Goal: Find specific page/section

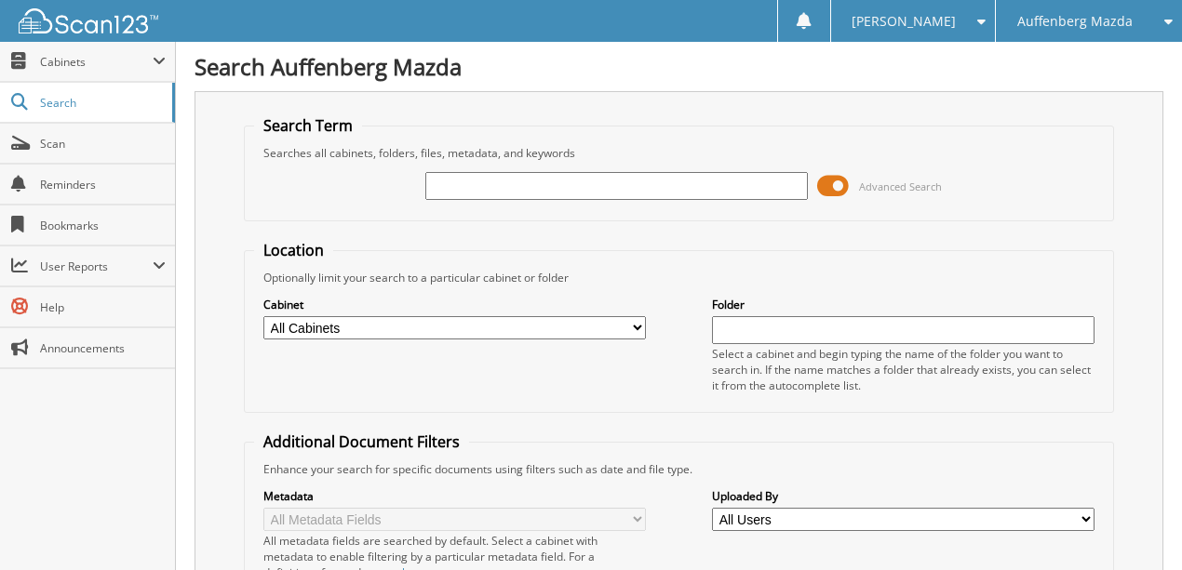
click at [527, 197] on input "text" at bounding box center [616, 186] width 382 height 28
type input "HD081792"
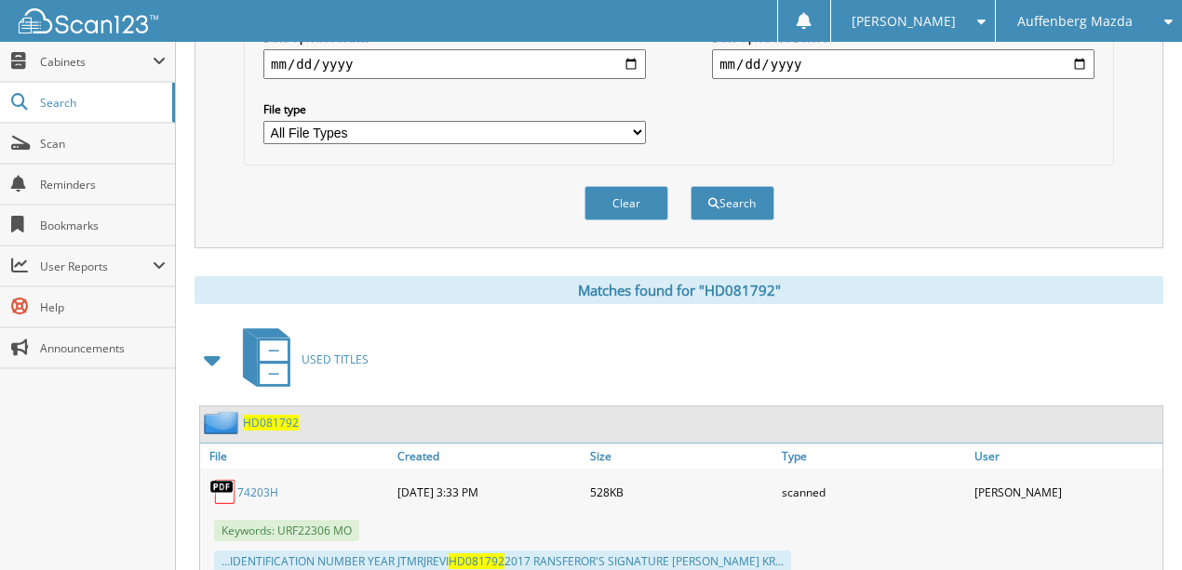
scroll to position [612, 0]
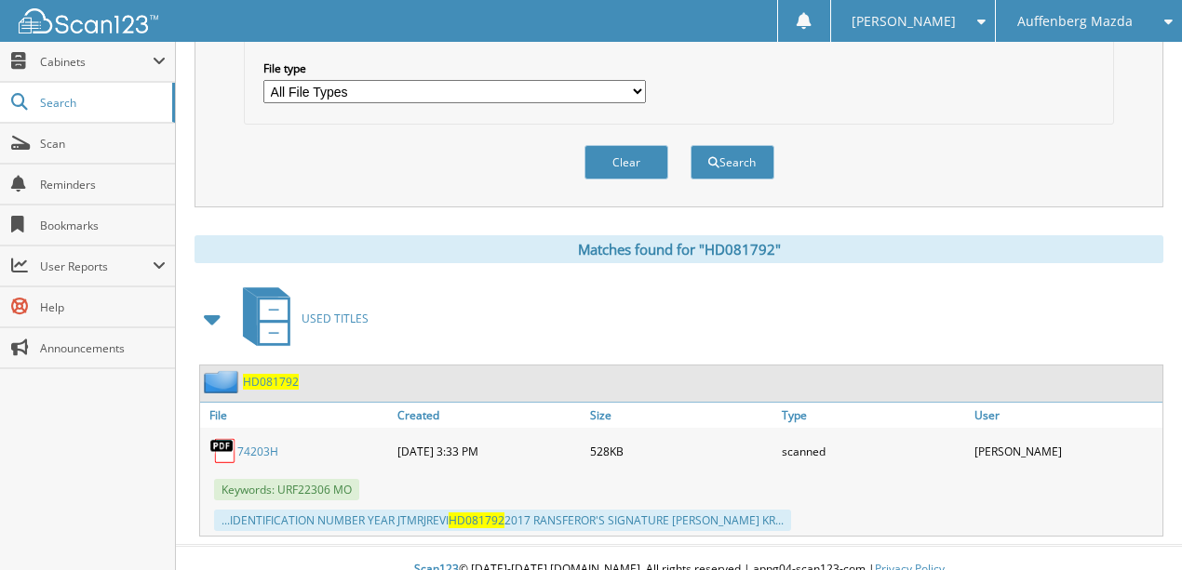
click at [255, 444] on link "74203H" at bounding box center [257, 452] width 41 height 16
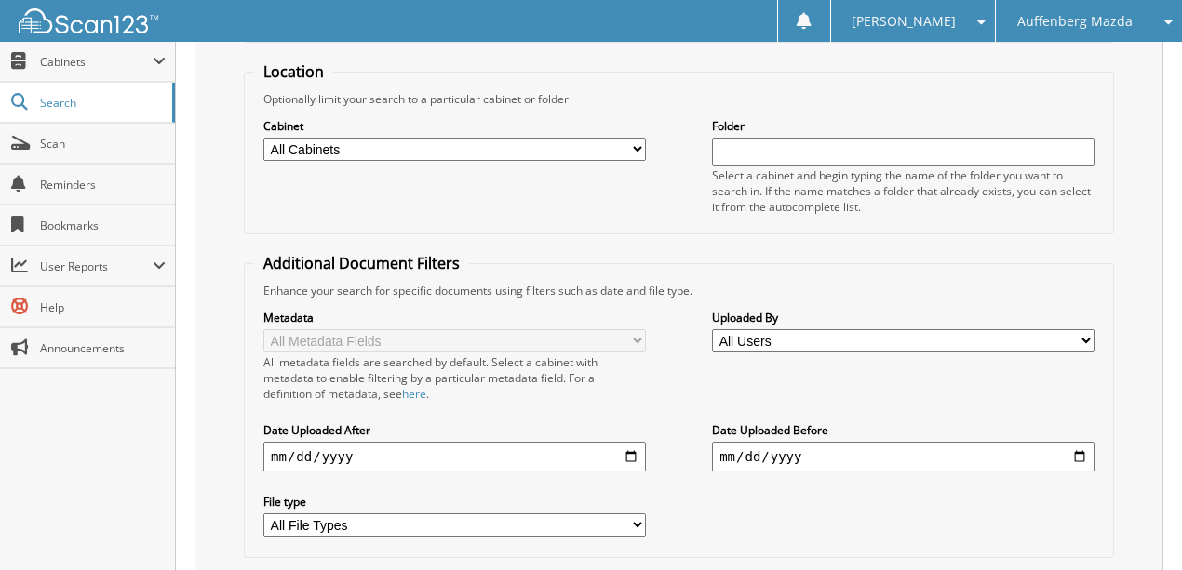
scroll to position [372, 0]
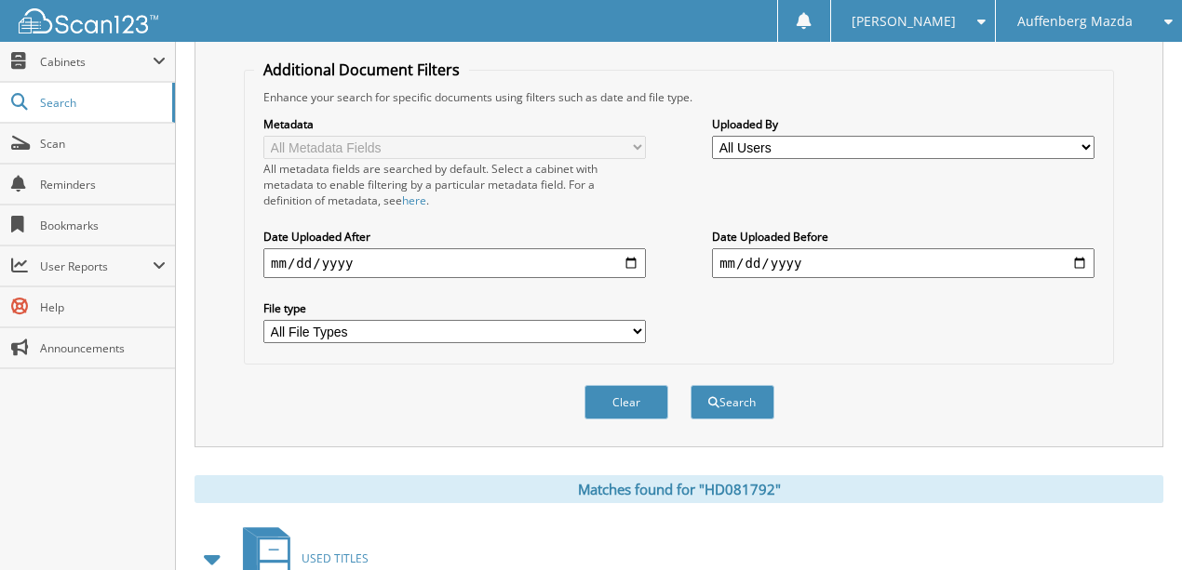
click at [629, 389] on button "Clear" at bounding box center [626, 402] width 84 height 34
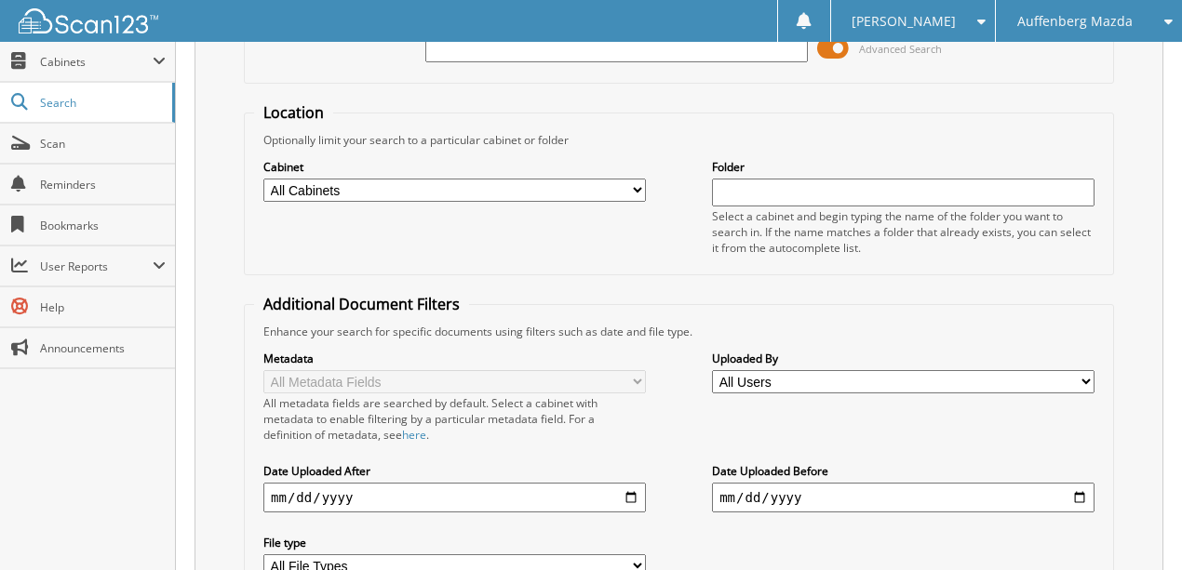
scroll to position [0, 0]
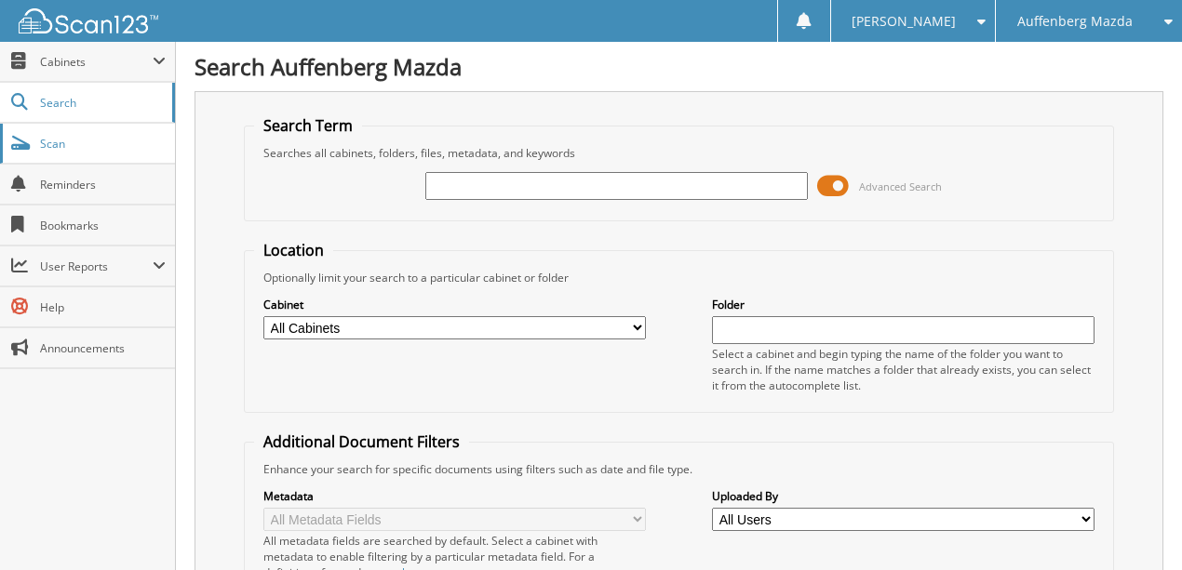
click at [60, 147] on span "Scan" at bounding box center [103, 144] width 126 height 16
